Goal: Task Accomplishment & Management: Manage account settings

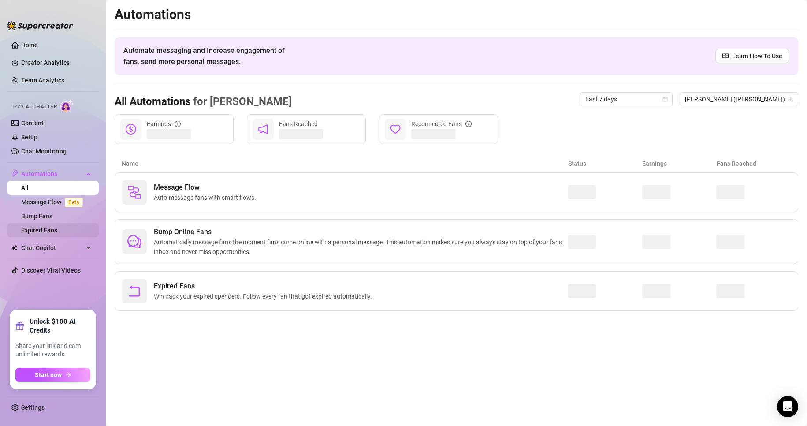
click at [43, 226] on link "Expired Fans" at bounding box center [39, 229] width 36 height 7
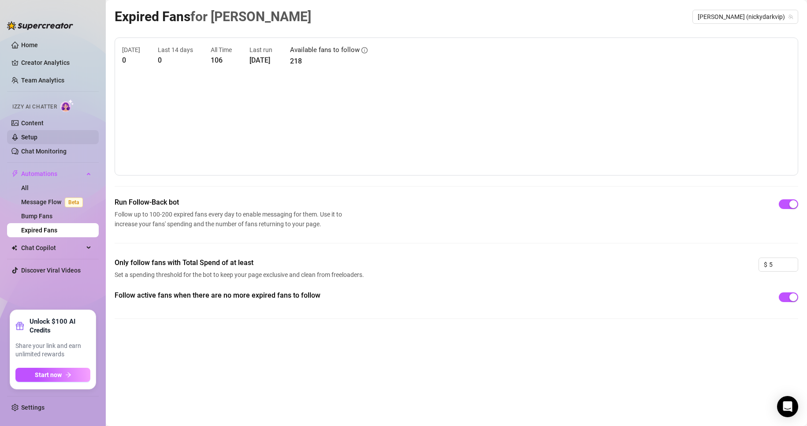
click at [37, 133] on link "Setup" at bounding box center [29, 136] width 16 height 7
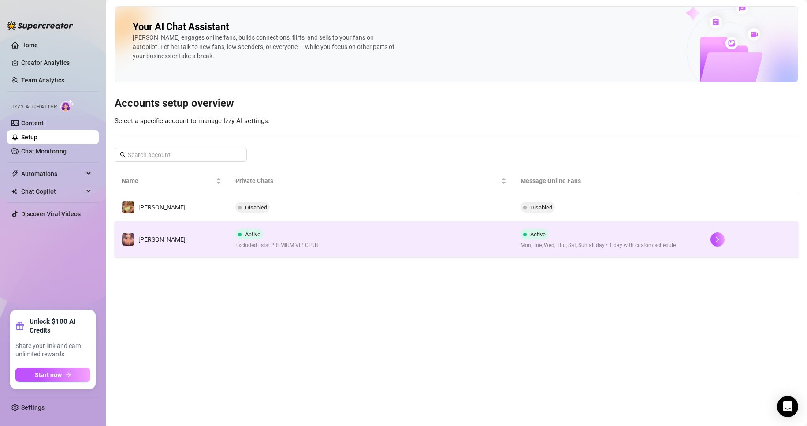
click at [351, 251] on td "Active Excluded lists: PREMIUM VIP CLUB" at bounding box center [370, 239] width 285 height 35
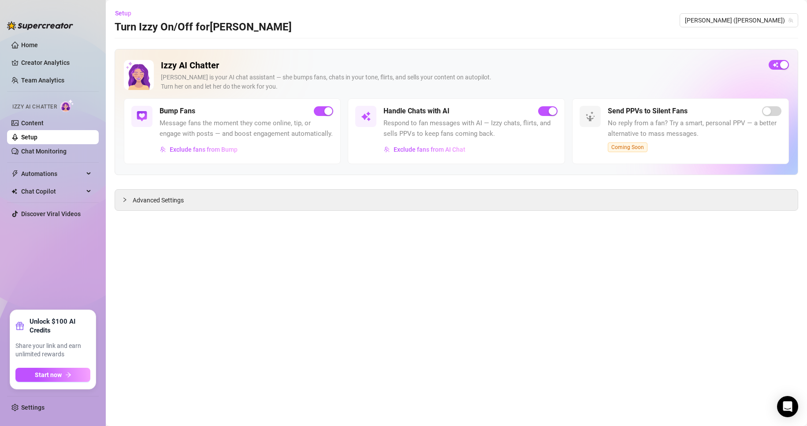
click at [227, 211] on div "Advanced Settings" at bounding box center [456, 200] width 683 height 22
click at [221, 205] on div "Advanced Settings" at bounding box center [456, 199] width 682 height 21
click at [122, 200] on icon "collapsed" at bounding box center [124, 199] width 5 height 5
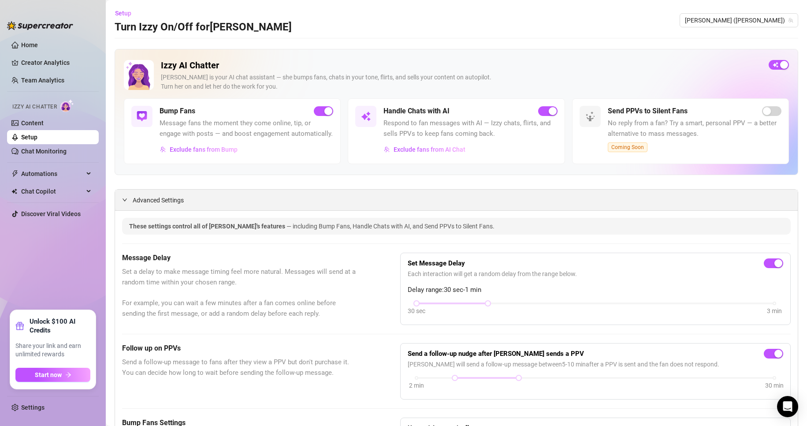
click at [127, 201] on div "Advanced Settings" at bounding box center [456, 199] width 682 height 21
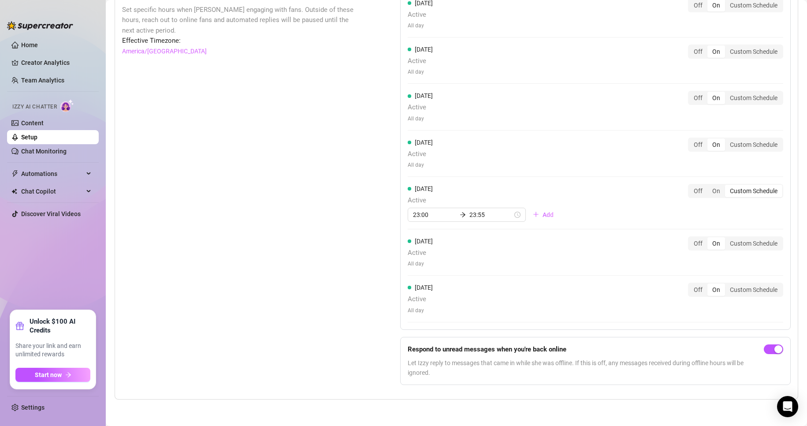
scroll to position [770, 0]
click at [747, 191] on div "Custom Schedule" at bounding box center [753, 191] width 57 height 12
click at [727, 186] on input "Custom Schedule" at bounding box center [727, 186] width 0 height 0
click at [431, 216] on input "23:00" at bounding box center [434, 215] width 43 height 10
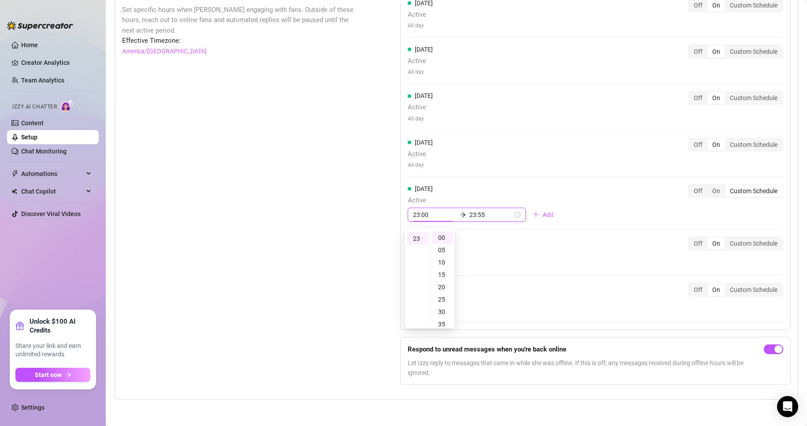
click at [431, 216] on input "23:00" at bounding box center [434, 215] width 43 height 10
type input "9"
click at [420, 240] on div "23" at bounding box center [417, 238] width 21 height 12
click at [422, 215] on input "9" at bounding box center [434, 215] width 43 height 10
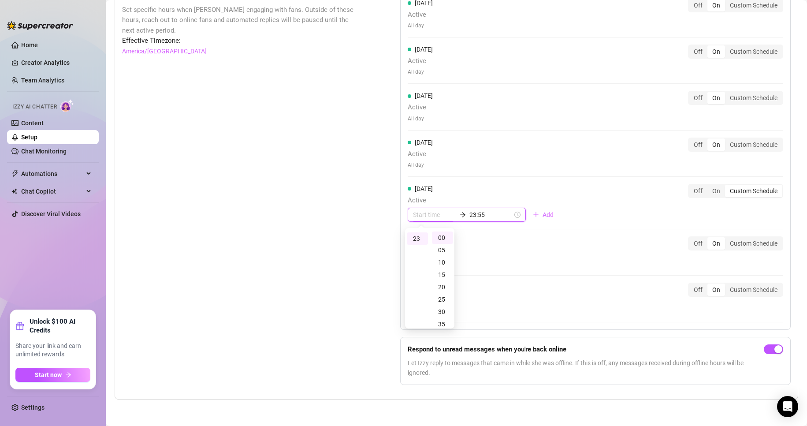
type input "23:00"
click at [488, 217] on input "23:55" at bounding box center [490, 215] width 43 height 10
type input "2"
type input "23:55"
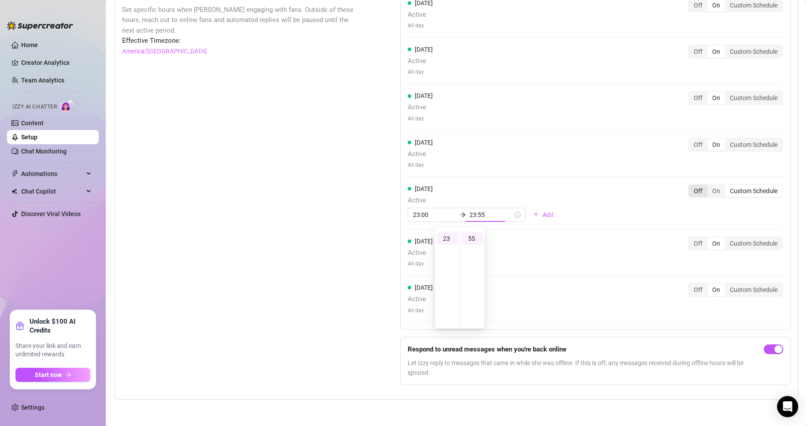
click at [691, 192] on div "Off" at bounding box center [697, 191] width 19 height 12
click at [691, 186] on input "Off" at bounding box center [691, 186] width 0 height 0
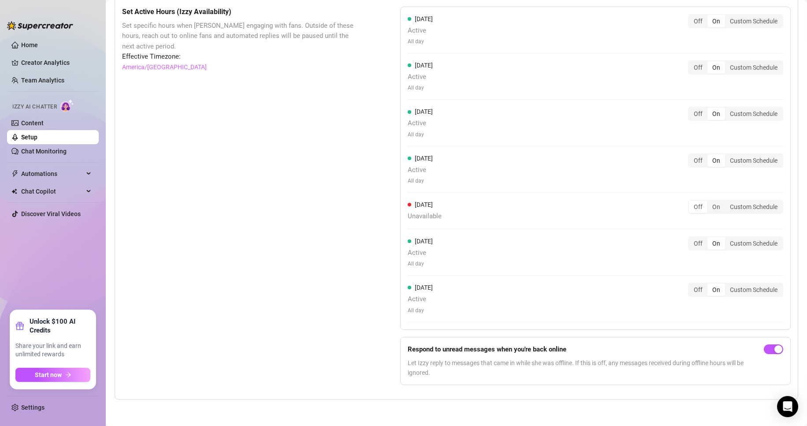
scroll to position [754, 0]
click at [715, 207] on div "On" at bounding box center [716, 206] width 18 height 12
click at [709, 202] on input "On" at bounding box center [709, 202] width 0 height 0
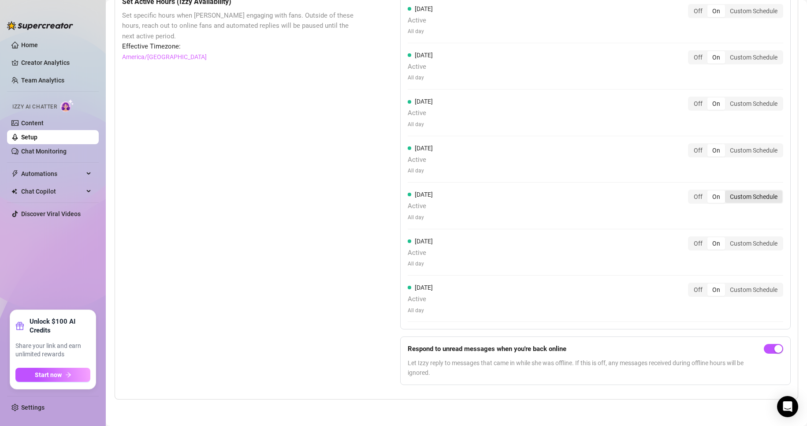
click at [742, 203] on div "Custom Schedule" at bounding box center [753, 196] width 57 height 12
click at [727, 192] on input "Custom Schedule" at bounding box center [727, 192] width 0 height 0
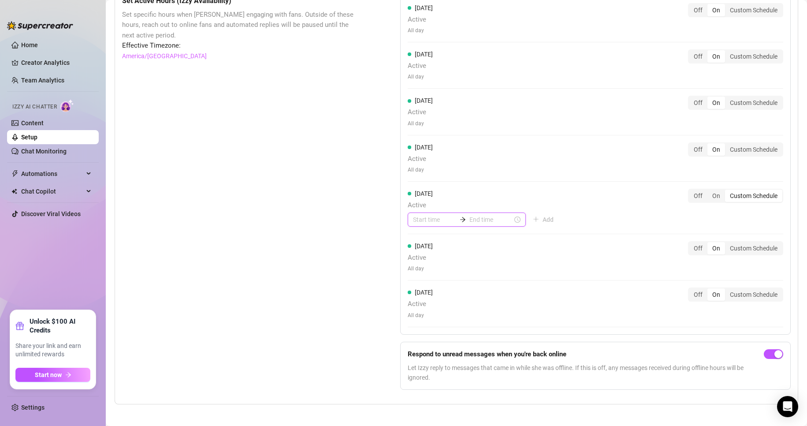
click at [433, 224] on input at bounding box center [434, 220] width 43 height 10
type input "18:00"
click at [418, 274] on div "09" at bounding box center [417, 276] width 21 height 12
type input "09:00"
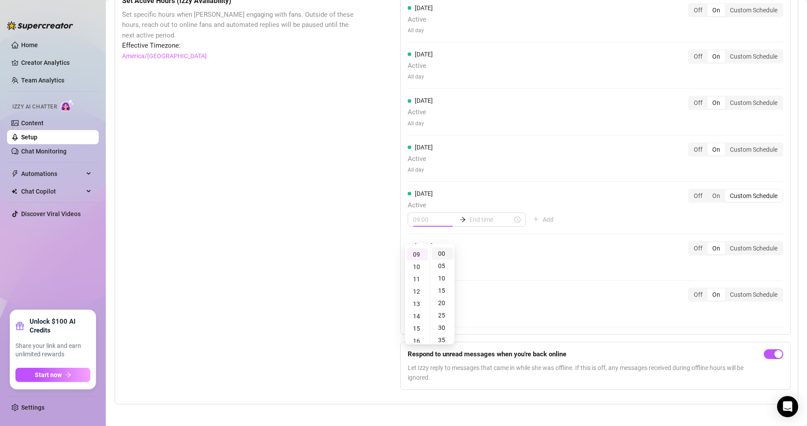
click at [444, 253] on div "00" at bounding box center [442, 253] width 21 height 12
click at [500, 255] on div "[DATE] Active All day Off On Custom Schedule" at bounding box center [594, 257] width 375 height 32
click at [477, 224] on input at bounding box center [490, 220] width 43 height 10
type input "09:10"
type input "23:00"
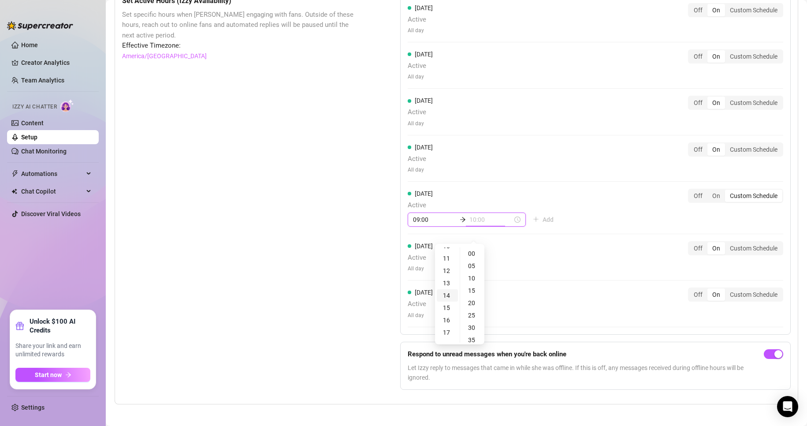
scroll to position [132, 0]
click at [447, 298] on div "14" at bounding box center [447, 294] width 21 height 12
type input "14:00"
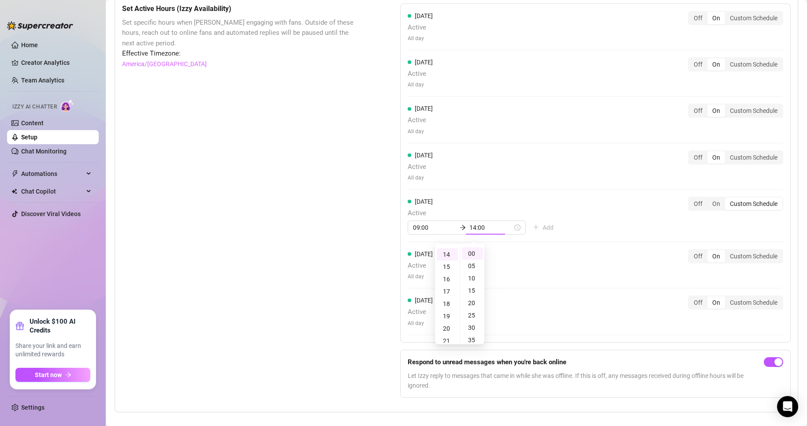
click at [522, 248] on div "[DATE] Active All day Off On Custom Schedule [DATE] Active All day Off On Custo…" at bounding box center [595, 173] width 390 height 339
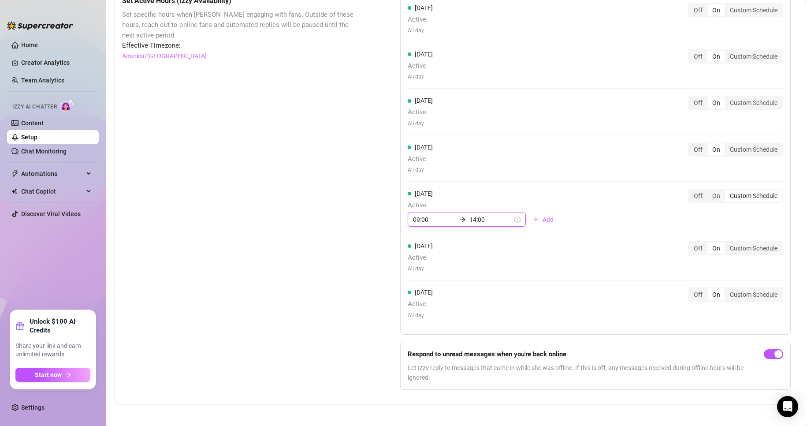
click at [441, 224] on input "09:00" at bounding box center [434, 220] width 43 height 10
drag, startPoint x: 441, startPoint y: 230, endPoint x: 407, endPoint y: 232, distance: 33.9
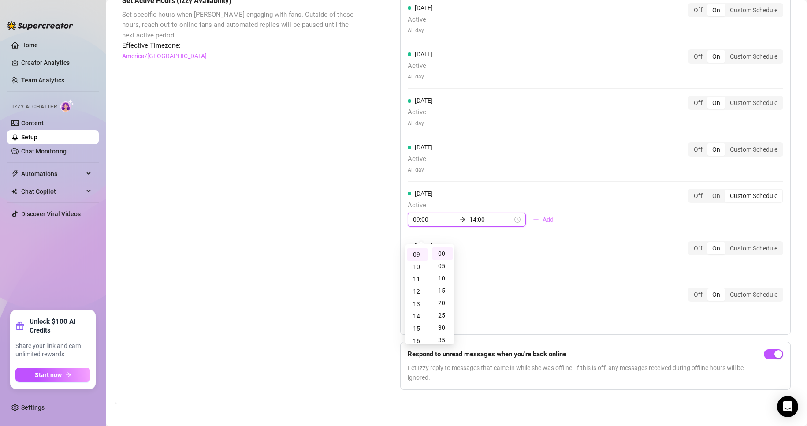
click at [407, 226] on div "09:00 14:00" at bounding box center [466, 219] width 118 height 14
type input "09:00"
click at [474, 224] on input "14:00" at bounding box center [490, 220] width 43 height 10
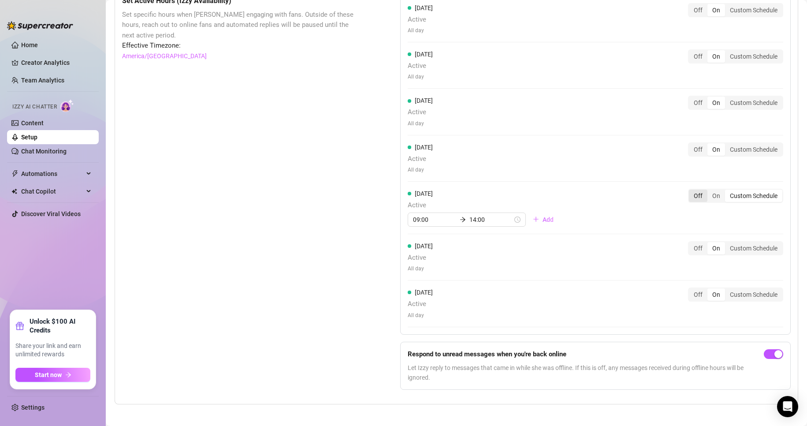
click at [692, 202] on div "Off" at bounding box center [697, 195] width 19 height 12
click at [691, 191] on input "Off" at bounding box center [691, 191] width 0 height 0
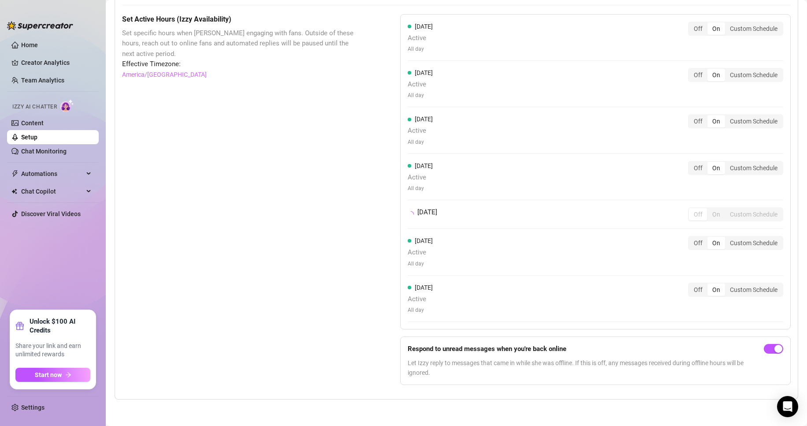
scroll to position [754, 0]
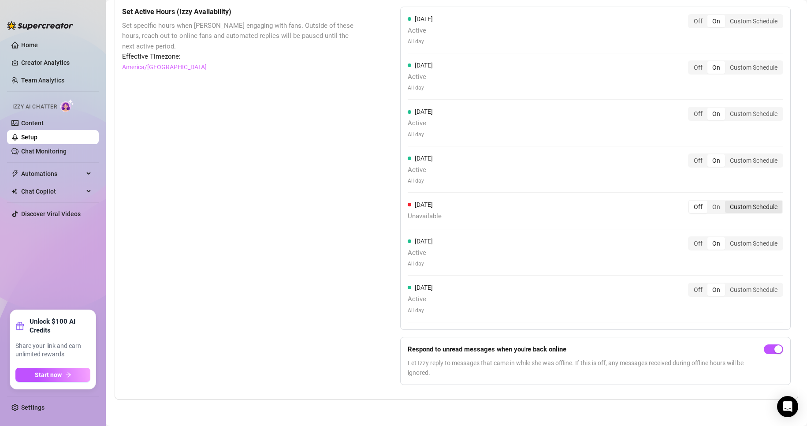
click at [742, 208] on div "Custom Schedule" at bounding box center [753, 206] width 57 height 12
click at [727, 202] on input "Custom Schedule" at bounding box center [727, 202] width 0 height 0
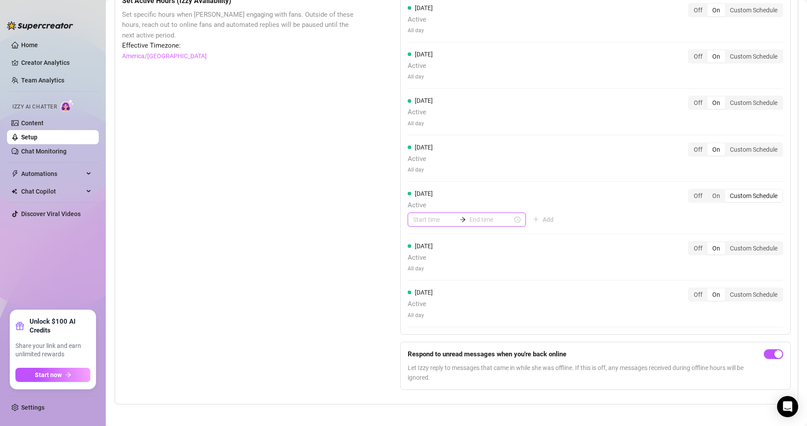
click at [426, 224] on input at bounding box center [434, 220] width 43 height 10
type input "14:00"
click at [415, 252] on div "14" at bounding box center [417, 250] width 21 height 12
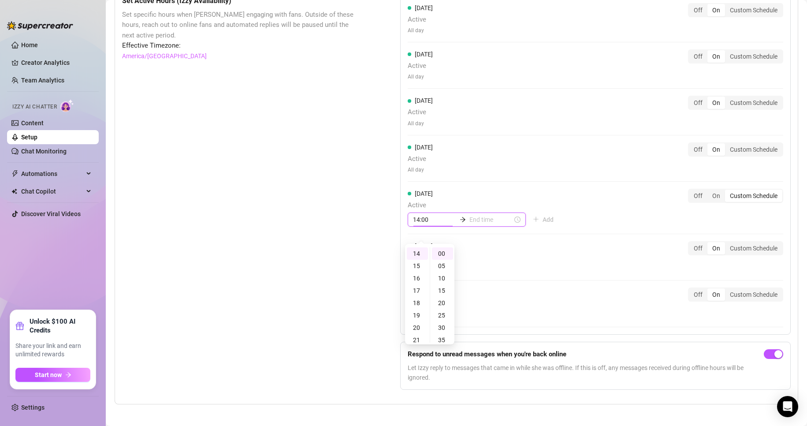
click at [472, 224] on input at bounding box center [490, 220] width 43 height 10
type input "14:002"
click at [486, 224] on input at bounding box center [490, 220] width 43 height 10
type input "14:00"
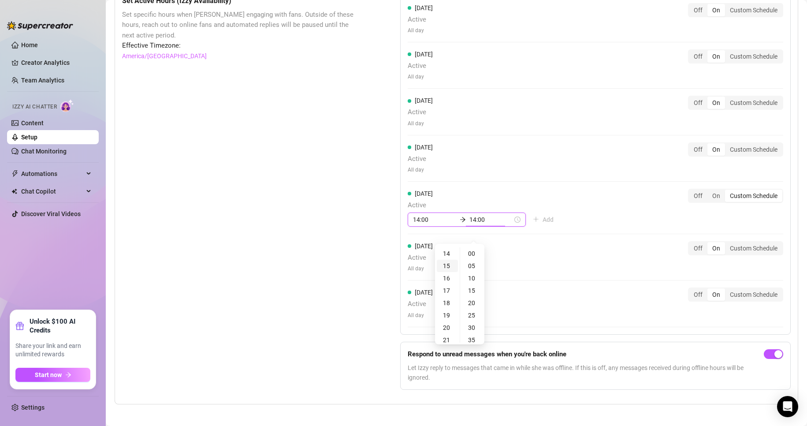
type input "15:00"
click at [444, 252] on div "23" at bounding box center [447, 253] width 21 height 12
type input "23:55"
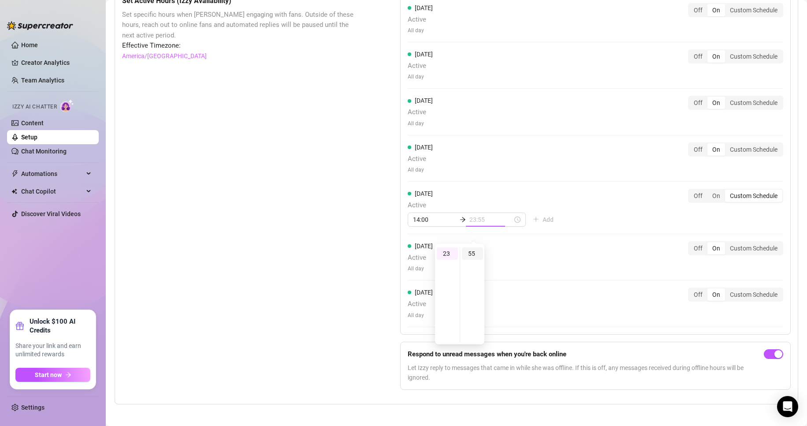
click at [472, 256] on div "55" at bounding box center [472, 253] width 21 height 12
click at [562, 223] on div "[DATE] Active 14:00 23:55 Add Off On Custom Schedule" at bounding box center [594, 211] width 375 height 45
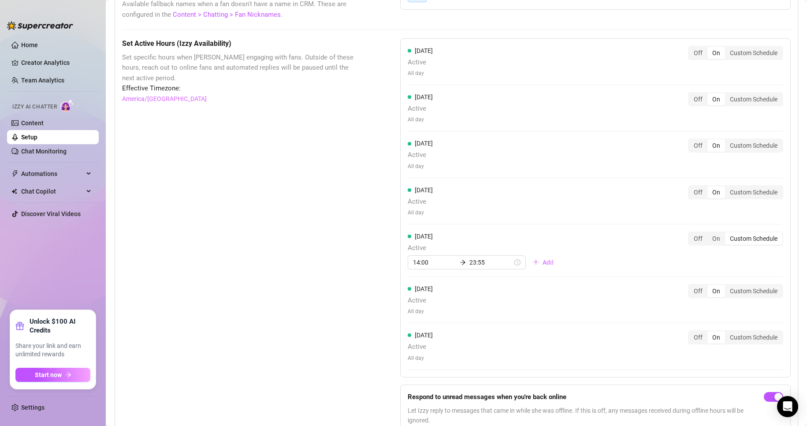
scroll to position [710, 0]
click at [743, 200] on div "Custom Schedule" at bounding box center [753, 193] width 57 height 12
click at [727, 189] on input "Custom Schedule" at bounding box center [727, 189] width 0 height 0
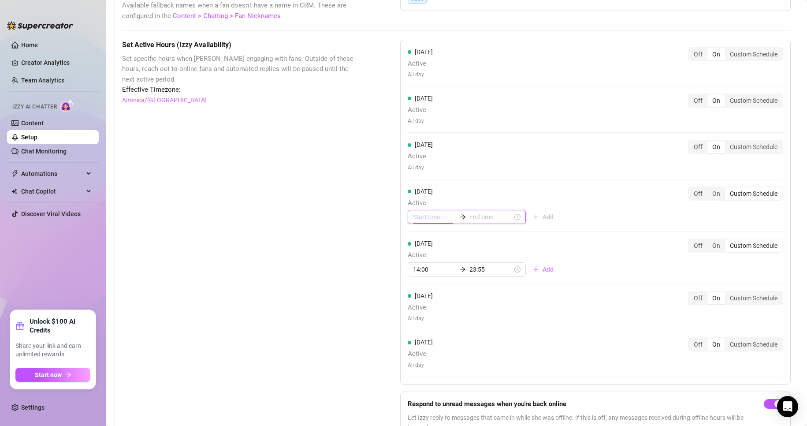
click at [429, 222] on input at bounding box center [434, 217] width 43 height 10
type input "14:00"
click at [419, 249] on div "14" at bounding box center [417, 247] width 21 height 12
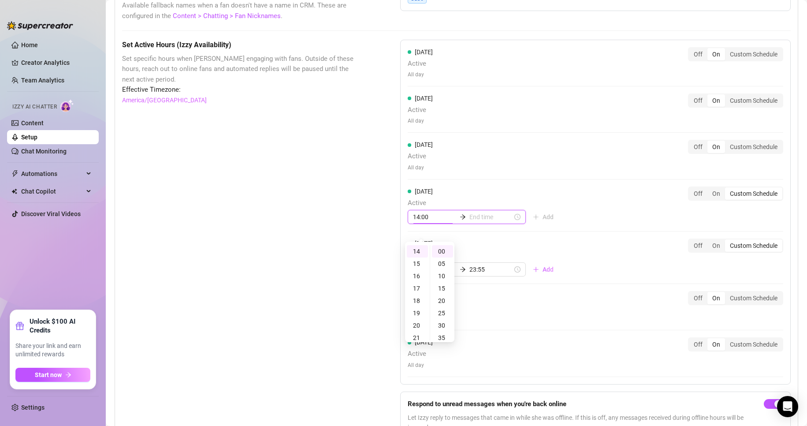
click at [469, 222] on input at bounding box center [490, 217] width 43 height 10
type input "14:00"
type input "16:00"
click at [450, 253] on div "23" at bounding box center [447, 251] width 21 height 12
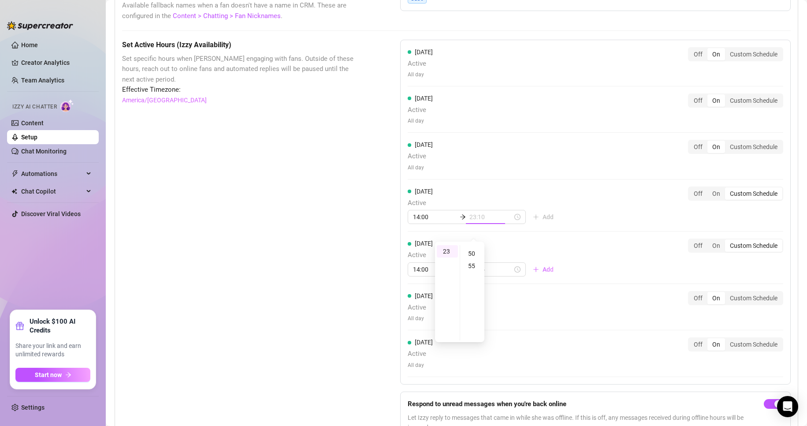
scroll to position [136, 0]
type input "23:55"
click at [474, 255] on div "55" at bounding box center [472, 251] width 21 height 12
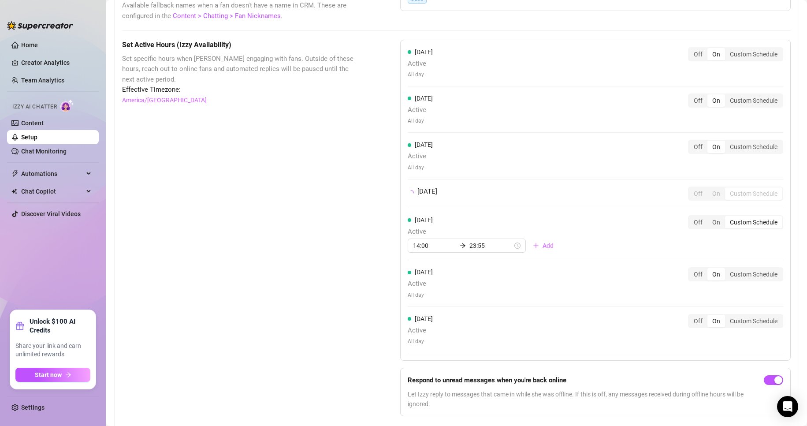
click at [559, 235] on div "[DATE] Active All day Off On Custom Schedule [DATE] Active All day Off On Custo…" at bounding box center [595, 200] width 390 height 321
